Goal: Information Seeking & Learning: Find specific fact

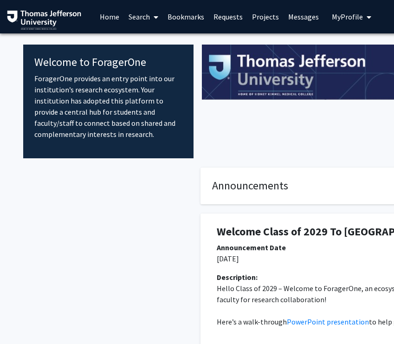
click at [136, 13] on link "Search" at bounding box center [143, 16] width 39 height 32
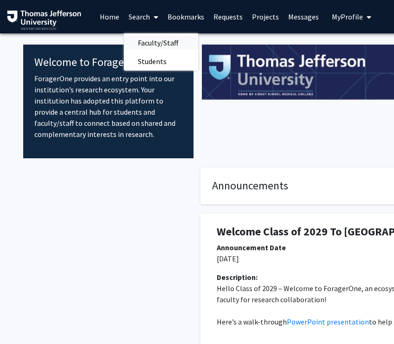
click at [147, 37] on span "Faculty/Staff" at bounding box center [158, 42] width 68 height 19
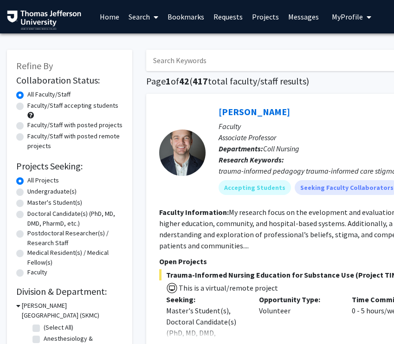
click at [160, 57] on input "Search Keywords" at bounding box center [328, 60] width 364 height 21
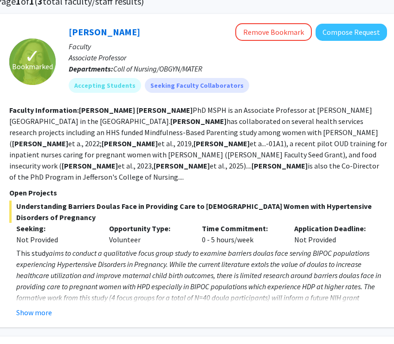
scroll to position [0, 150]
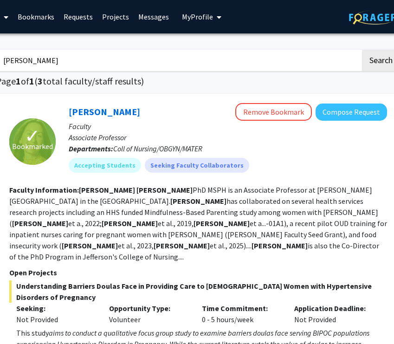
type input "[PERSON_NAME]"
click at [362, 50] on button "Search" at bounding box center [381, 60] width 38 height 21
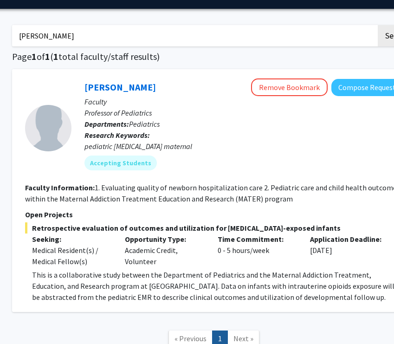
scroll to position [0, 134]
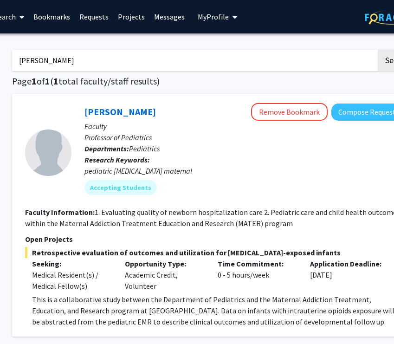
click at [168, 20] on link "Messages" at bounding box center [169, 16] width 40 height 32
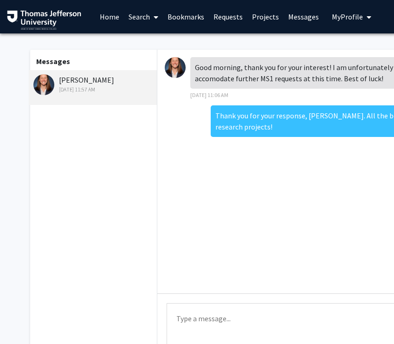
click at [221, 19] on link "Requests" at bounding box center [228, 16] width 38 height 32
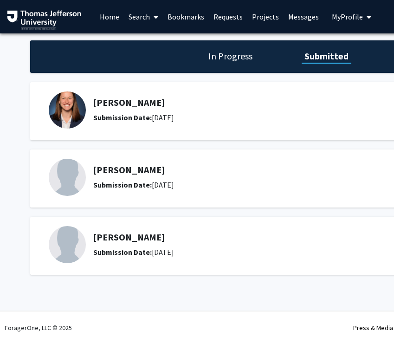
click at [117, 169] on h5 "[PERSON_NAME]" at bounding box center [236, 169] width 287 height 11
click at [79, 171] on img at bounding box center [67, 177] width 37 height 37
click at [110, 170] on h5 "[PERSON_NAME]" at bounding box center [236, 169] width 287 height 11
click at [111, 19] on link "Home" at bounding box center [109, 16] width 29 height 32
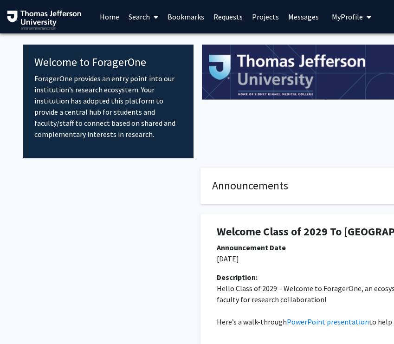
click at [128, 17] on link "Search" at bounding box center [143, 16] width 39 height 32
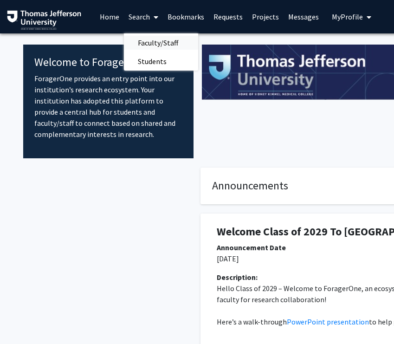
click at [158, 44] on span "Faculty/Staff" at bounding box center [158, 42] width 68 height 19
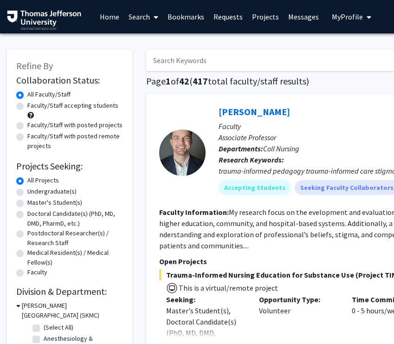
click at [170, 61] on input "Search Keywords" at bounding box center [328, 60] width 364 height 21
type input "neera"
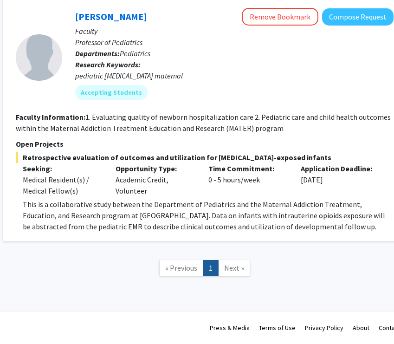
scroll to position [0, 143]
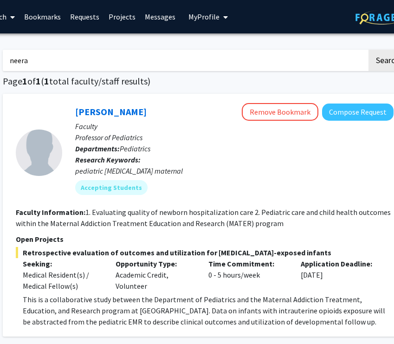
click at [119, 14] on link "Projects" at bounding box center [122, 16] width 36 height 32
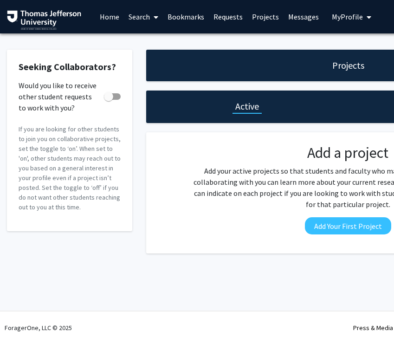
click at [214, 20] on link "Requests" at bounding box center [228, 16] width 38 height 32
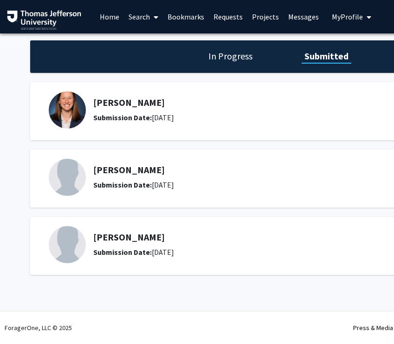
click at [142, 13] on link "Search" at bounding box center [143, 16] width 39 height 32
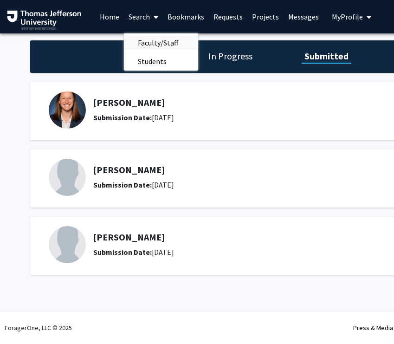
click at [154, 39] on span "Faculty/Staff" at bounding box center [158, 42] width 68 height 19
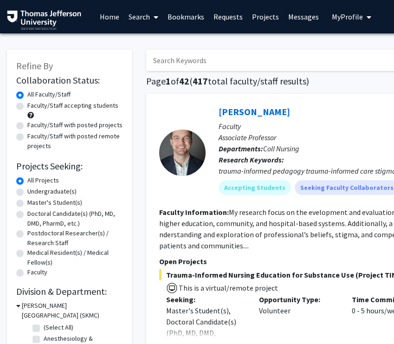
click at [182, 59] on input "Search Keywords" at bounding box center [328, 60] width 364 height 21
type input "[PERSON_NAME]"
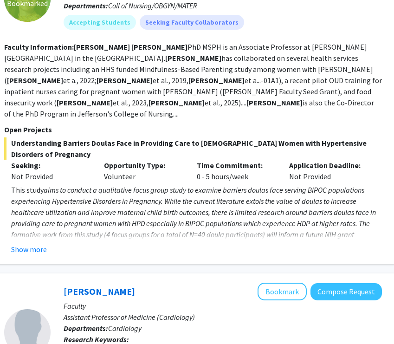
scroll to position [143, 163]
